Goal: Task Accomplishment & Management: Use online tool/utility

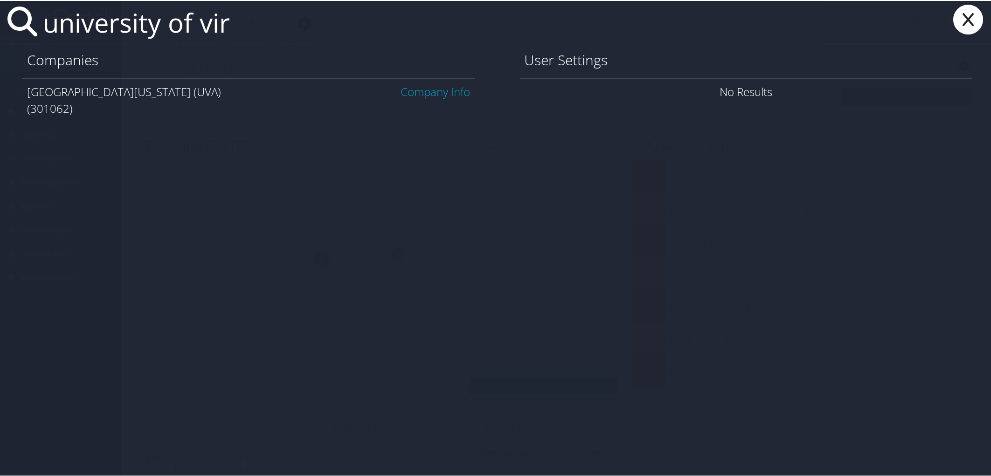
type input "university of vir"
click at [407, 87] on link "Company Info" at bounding box center [435, 90] width 69 height 15
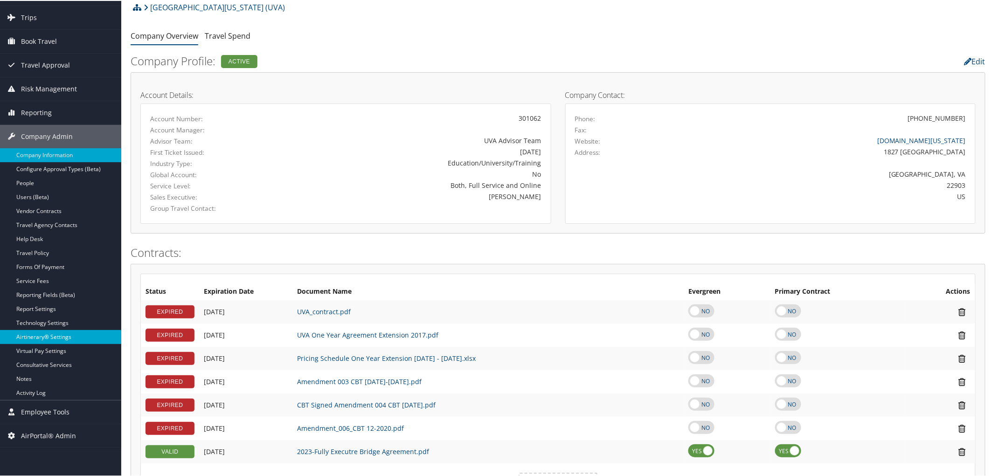
scroll to position [207, 0]
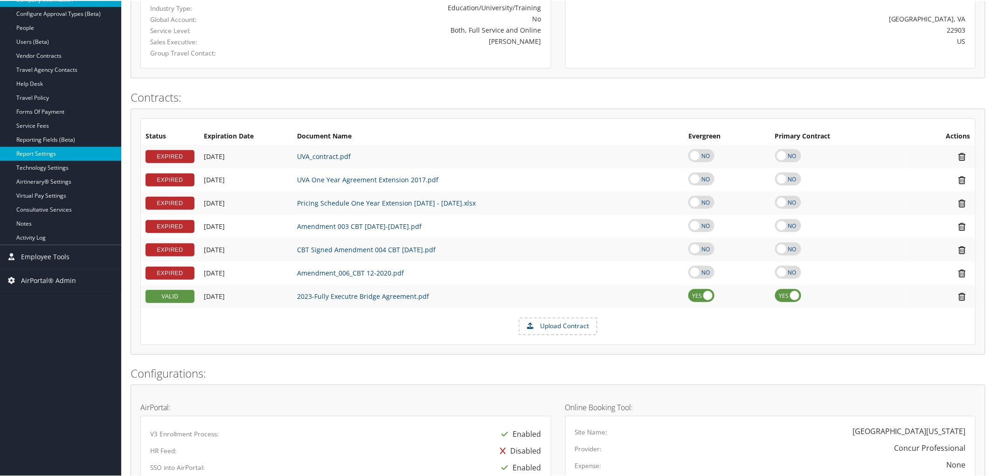
click at [41, 150] on link "Report Settings" at bounding box center [60, 153] width 121 height 14
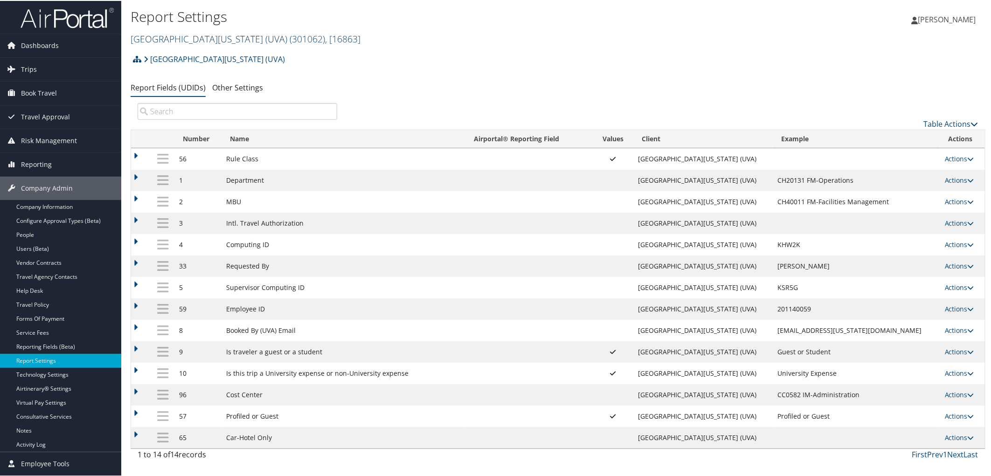
click at [290, 41] on span "( 301062 )" at bounding box center [307, 38] width 35 height 13
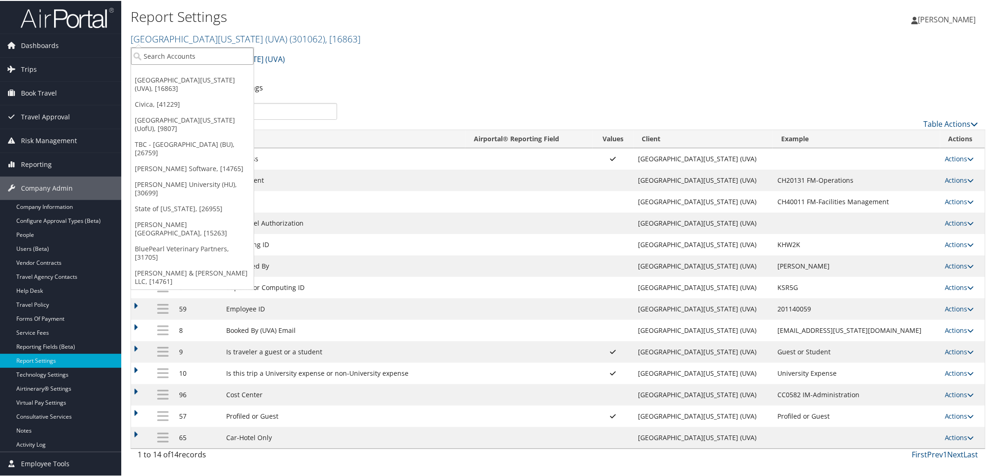
click at [194, 51] on input "search" at bounding box center [192, 55] width 123 height 17
type input "l"
type input "lsu"
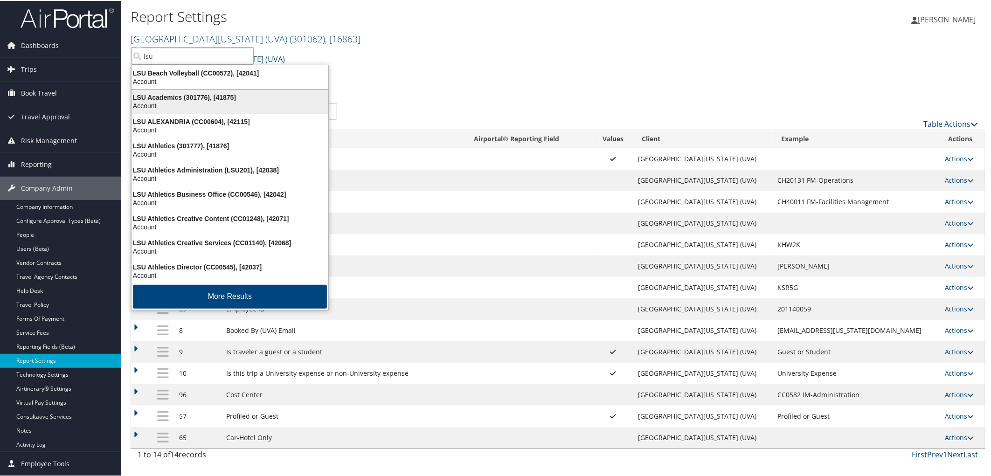
click at [174, 92] on div "LSU Academics (301776), [41875]" at bounding box center [230, 96] width 208 height 8
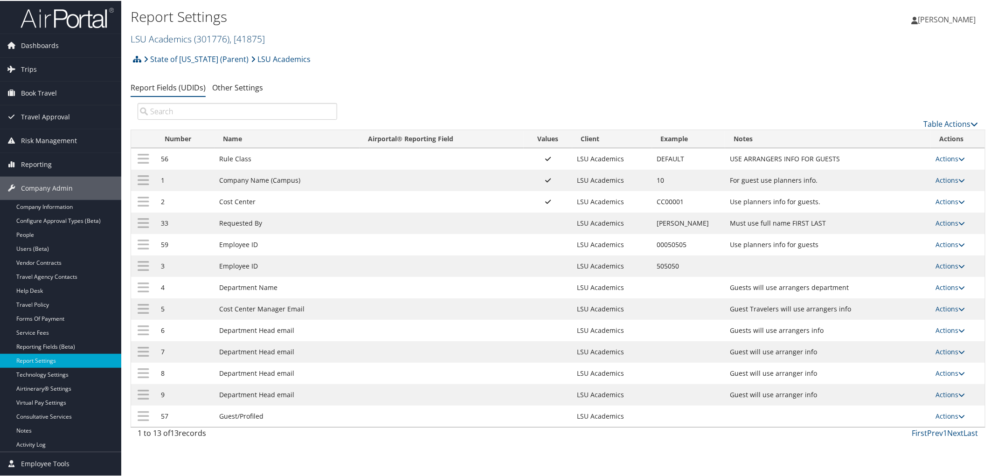
click at [196, 34] on span "( 301776 )" at bounding box center [211, 38] width 35 height 13
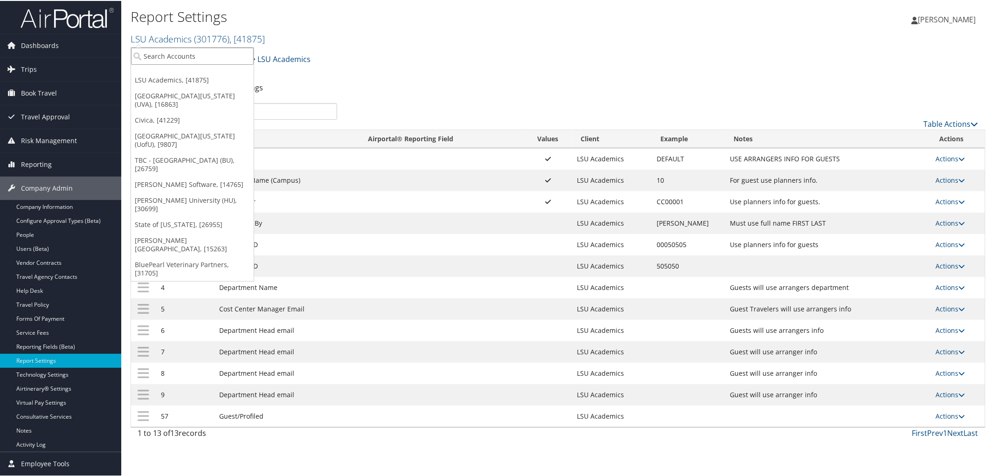
click at [192, 52] on input "search" at bounding box center [192, 55] width 123 height 17
type input "bowling green"
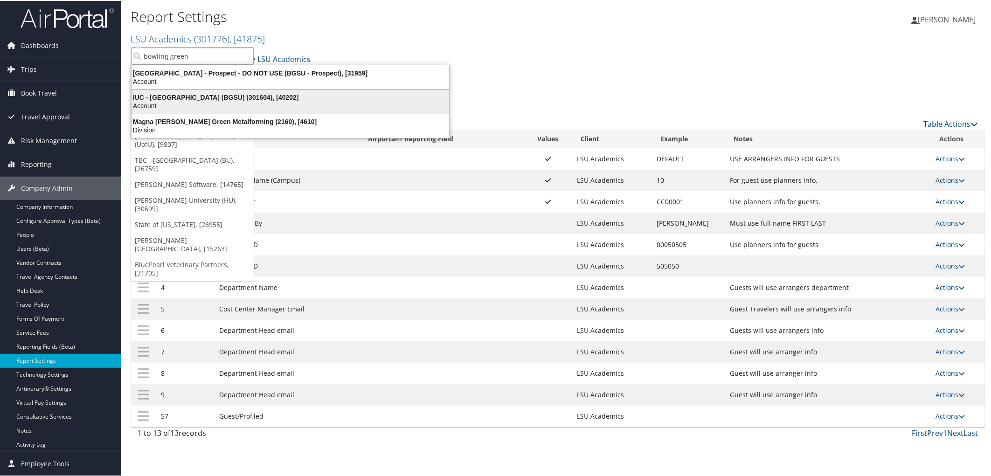
click at [193, 97] on div "IUC - Bowling Green State University (BGSU) (301604), [40202]" at bounding box center [290, 96] width 329 height 8
